Goal: Transaction & Acquisition: Download file/media

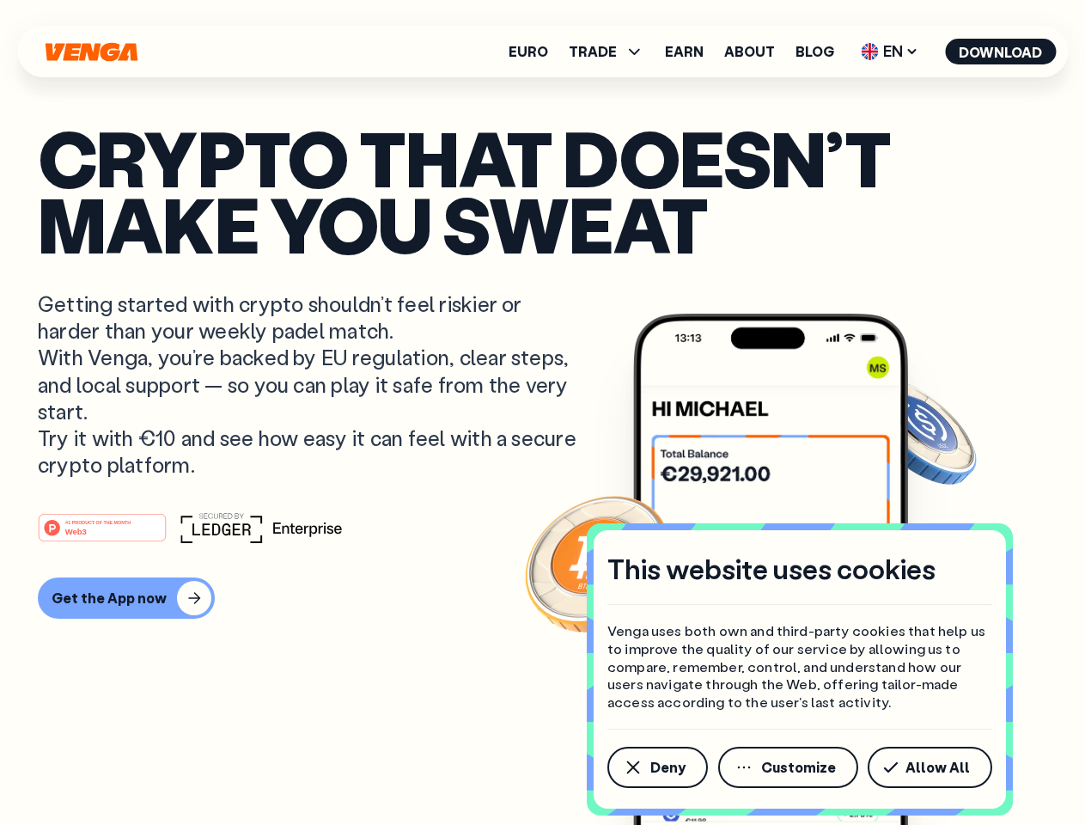
click at [542, 412] on p "Getting started with crypto shouldn’t feel riskier or harder than your weekly p…" at bounding box center [309, 383] width 543 height 187
click at [656, 767] on span "Deny" at bounding box center [667, 767] width 35 height 14
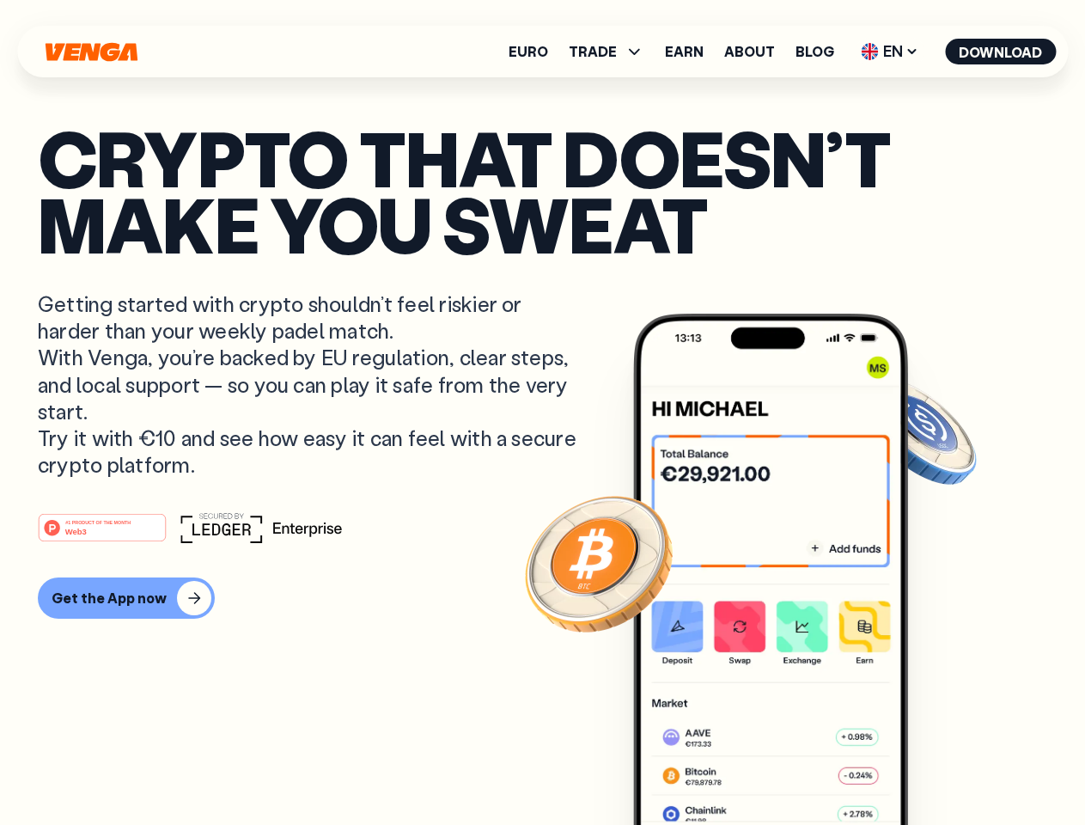
click at [789, 767] on img at bounding box center [770, 601] width 275 height 575
click at [933, 767] on article "Crypto that doesn’t make you sweat Getting started with crypto shouldn’t feel r…" at bounding box center [542, 447] width 1009 height 644
click at [612, 52] on span "TRADE" at bounding box center [593, 52] width 48 height 14
click at [890, 52] on span "EN" at bounding box center [890, 51] width 70 height 27
click at [1001, 52] on button "Download" at bounding box center [1000, 52] width 111 height 26
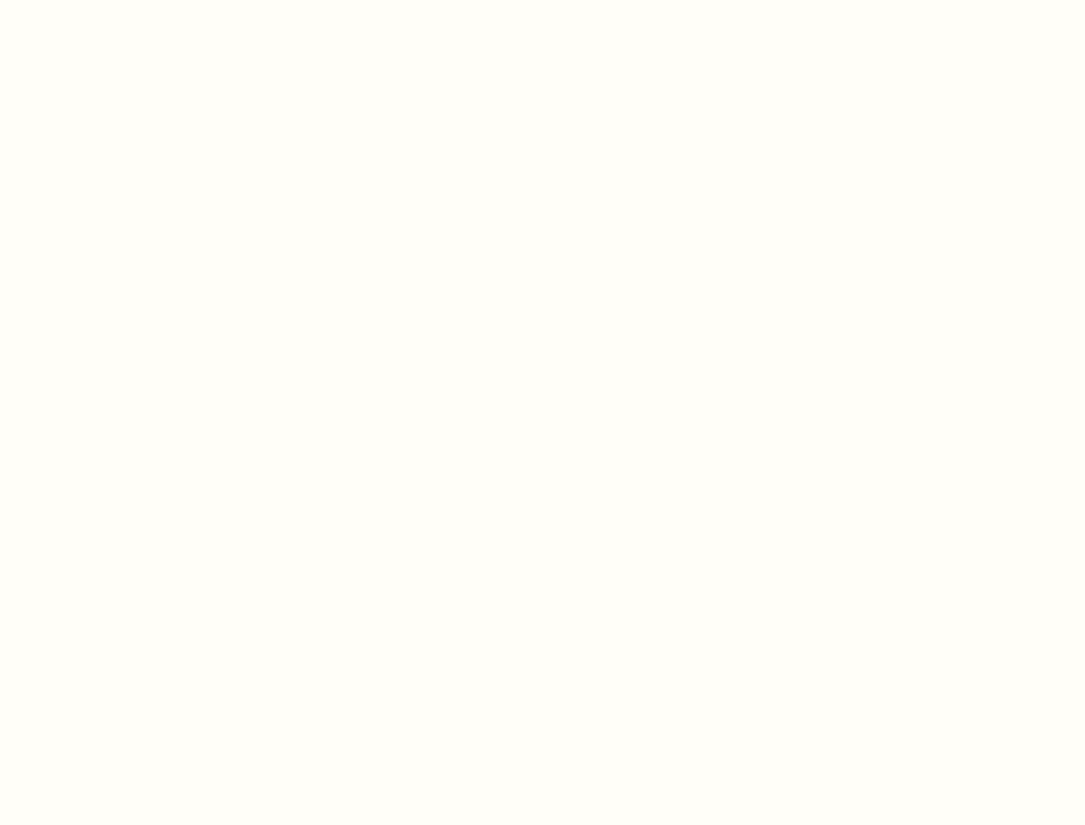
click at [124, 0] on html "This website uses cookies Venga uses both own and third-party cookies that help…" at bounding box center [542, 0] width 1085 height 0
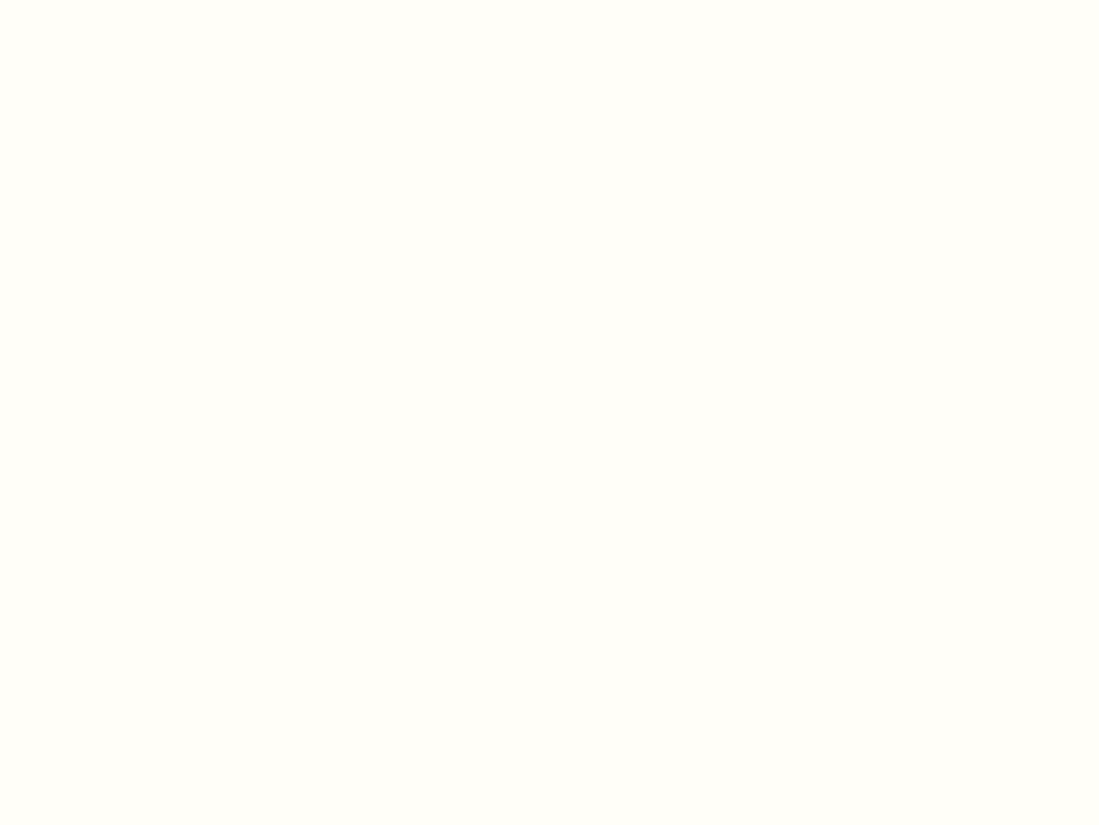
click at [105, 0] on html "This website uses cookies Venga uses both own and third-party cookies that help…" at bounding box center [549, 0] width 1099 height 0
